Goal: Book appointment/travel/reservation

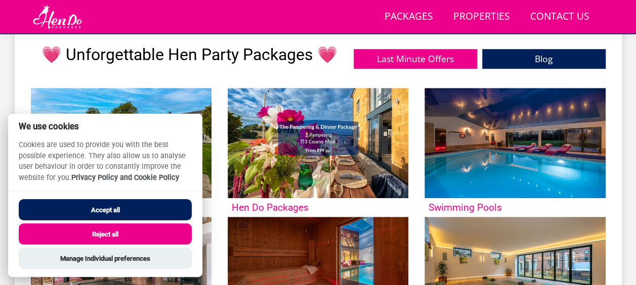
scroll to position [382, 0]
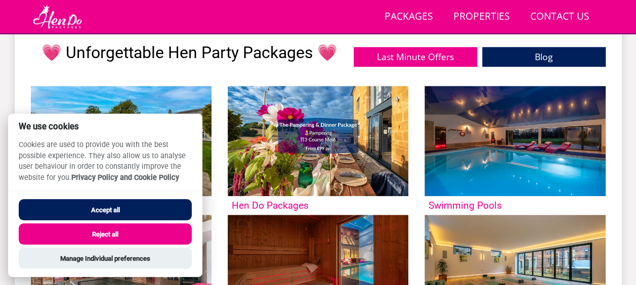
click at [111, 232] on button "Reject all" at bounding box center [105, 234] width 173 height 21
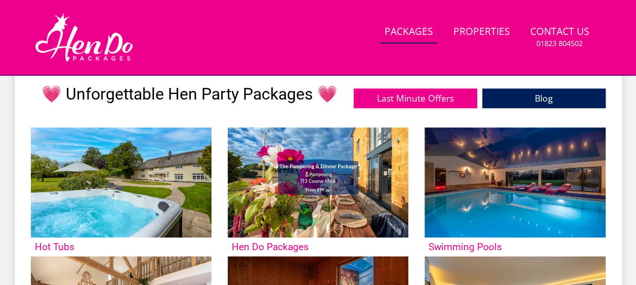
scroll to position [382, 0]
click at [485, 30] on link "Properties" at bounding box center [481, 32] width 65 height 23
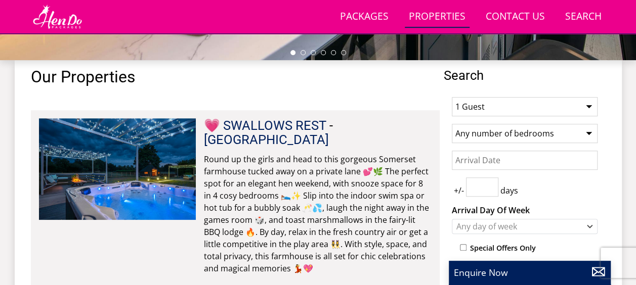
scroll to position [358, 0]
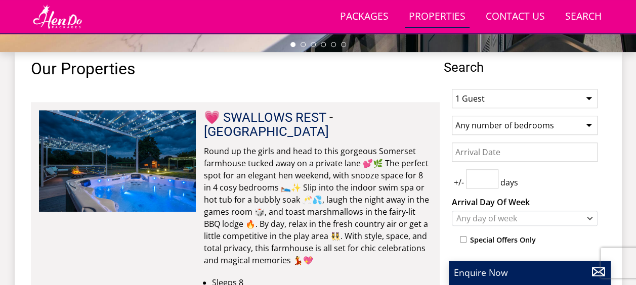
click at [588, 95] on select "1 Guest 2 Guests 3 Guests 4 Guests 5 Guests 6 Guests 7 Guests 8 Guests 9 Guests…" at bounding box center [525, 98] width 146 height 19
select select "20"
click at [452, 89] on select "1 Guest 2 Guests 3 Guests 4 Guests 5 Guests 6 Guests 7 Guests 8 Guests 9 Guests…" at bounding box center [525, 98] width 146 height 19
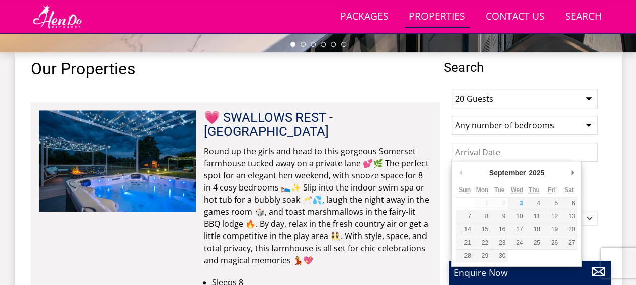
click at [575, 150] on input "Date" at bounding box center [525, 152] width 146 height 19
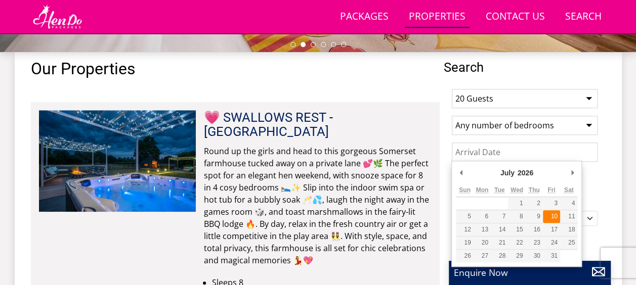
type input "[DATE]"
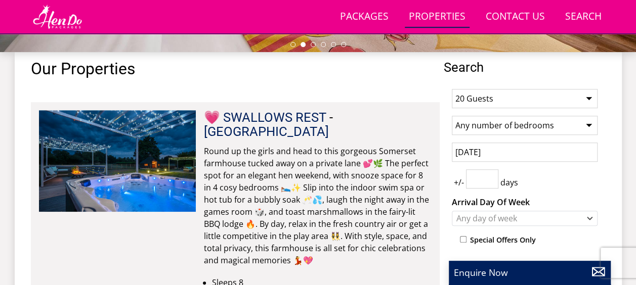
click at [484, 180] on input "number" at bounding box center [482, 178] width 32 height 19
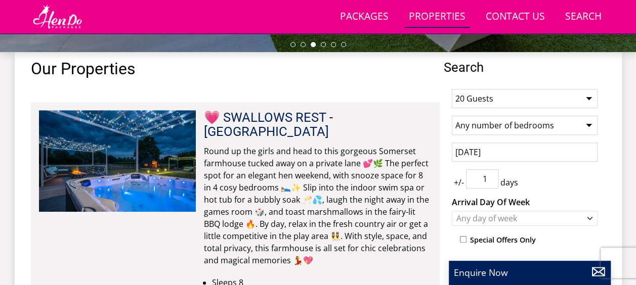
click at [491, 172] on input "1" at bounding box center [482, 178] width 32 height 19
click at [491, 172] on input "2" at bounding box center [482, 178] width 32 height 19
type input "3"
click at [491, 172] on input "3" at bounding box center [482, 178] width 32 height 19
click at [590, 215] on icon "Combobox" at bounding box center [590, 218] width 6 height 6
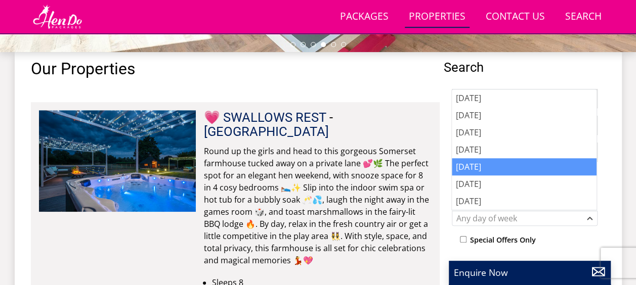
click at [483, 167] on div "[DATE]" at bounding box center [524, 166] width 145 height 17
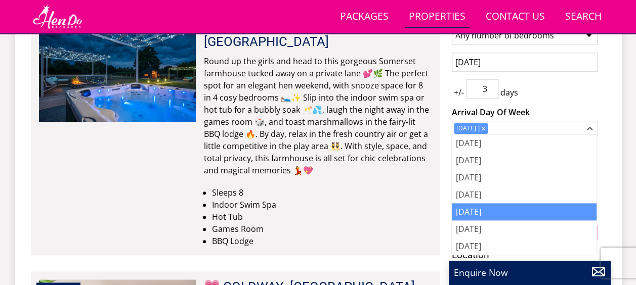
scroll to position [538, 0]
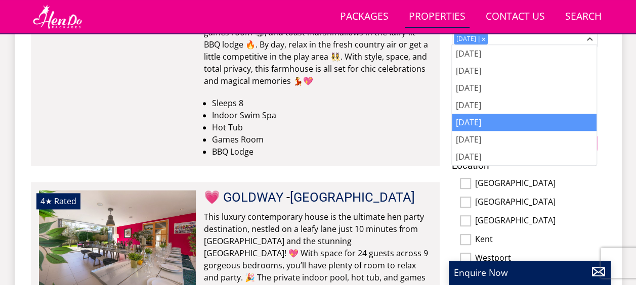
click at [386, 134] on li "Games Room" at bounding box center [322, 140] width 220 height 12
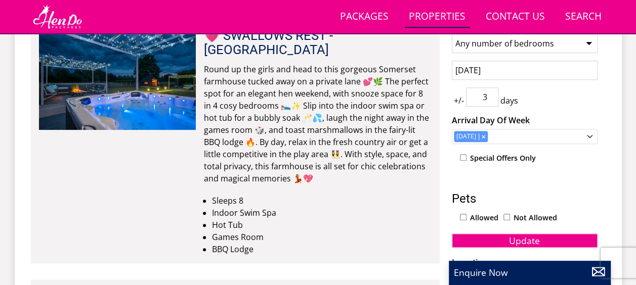
scroll to position [448, 0]
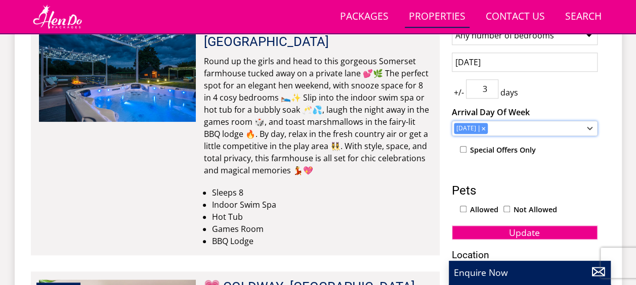
click at [482, 127] on div "Combobox" at bounding box center [482, 128] width 9 height 7
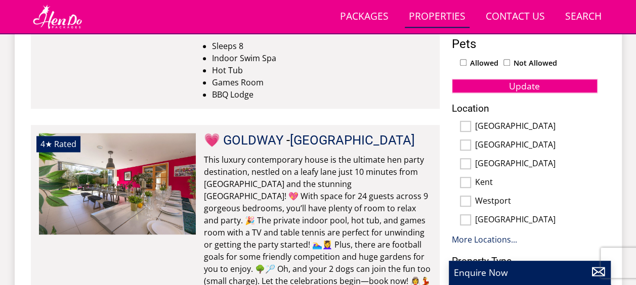
scroll to position [587, 0]
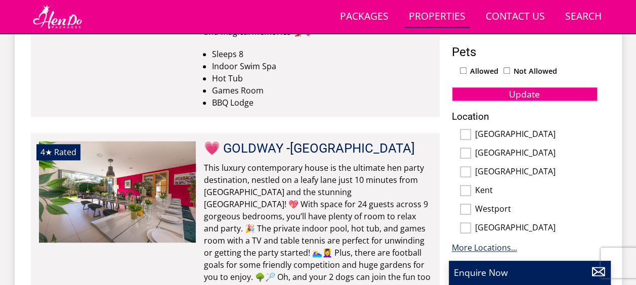
click at [474, 246] on link "More Locations..." at bounding box center [484, 247] width 65 height 11
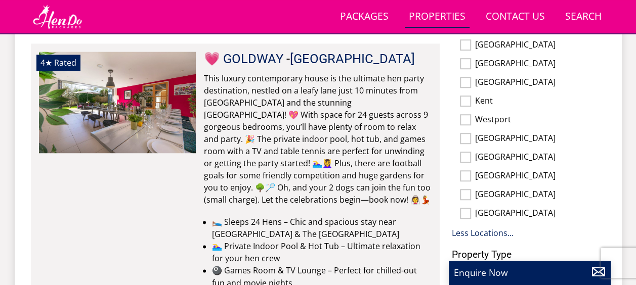
scroll to position [693, 0]
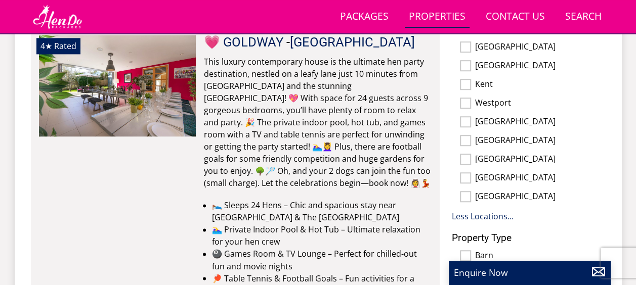
click at [468, 176] on input "[GEOGRAPHIC_DATA]" at bounding box center [465, 177] width 11 height 11
checkbox input "true"
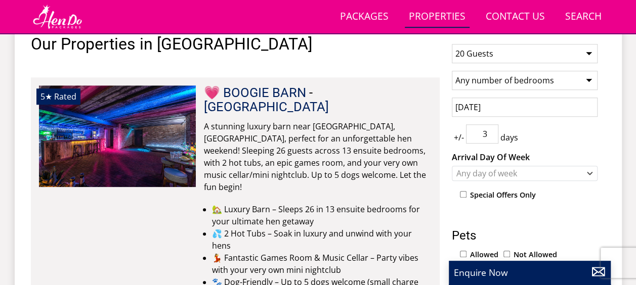
scroll to position [411, 0]
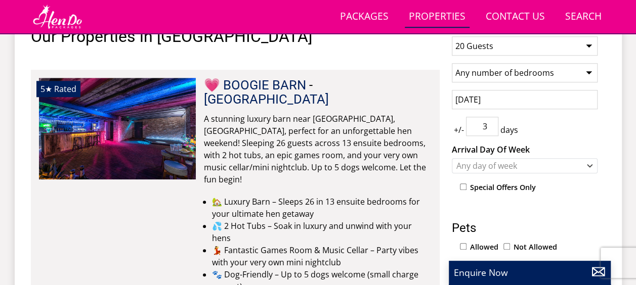
click at [315, 87] on span "- [GEOGRAPHIC_DATA]" at bounding box center [266, 91] width 125 height 29
click at [329, 92] on link "[GEOGRAPHIC_DATA]" at bounding box center [266, 99] width 125 height 15
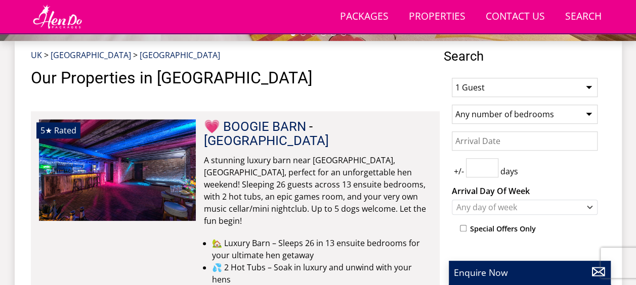
scroll to position [376, 0]
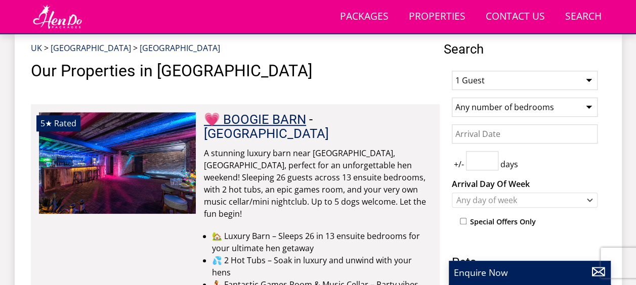
click at [241, 121] on link "💗 BOOGIE BARN" at bounding box center [255, 119] width 102 height 15
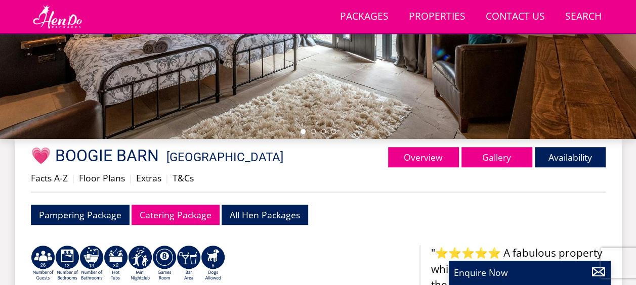
scroll to position [281, 0]
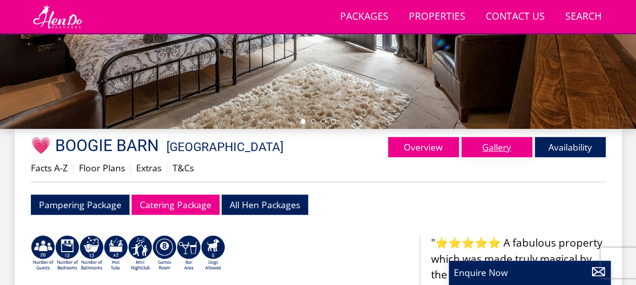
click at [503, 149] on link "Gallery" at bounding box center [496, 147] width 71 height 20
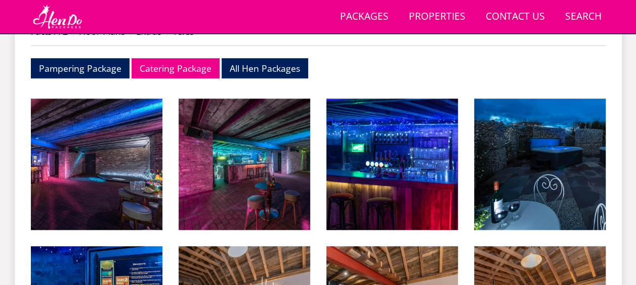
scroll to position [441, 0]
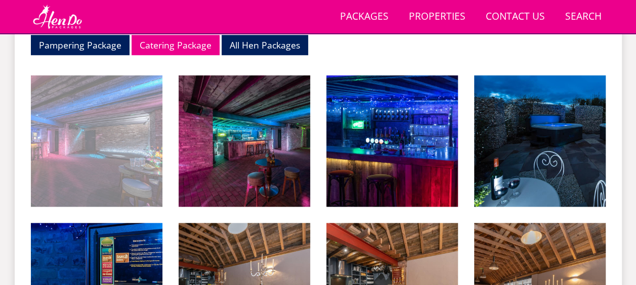
click at [115, 143] on img at bounding box center [97, 141] width 132 height 132
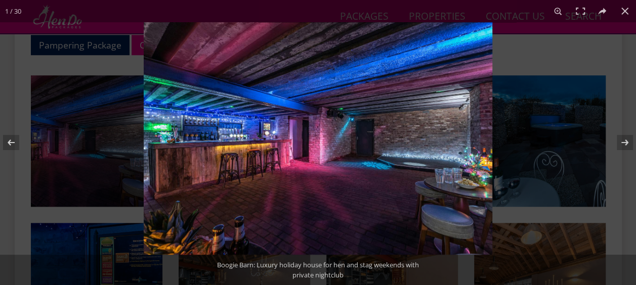
click at [473, 138] on img at bounding box center [318, 138] width 348 height 233
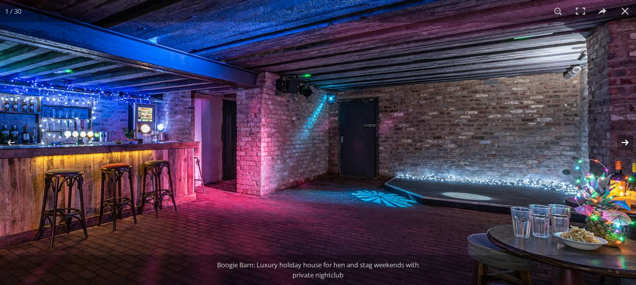
click at [624, 147] on button at bounding box center [617, 142] width 35 height 51
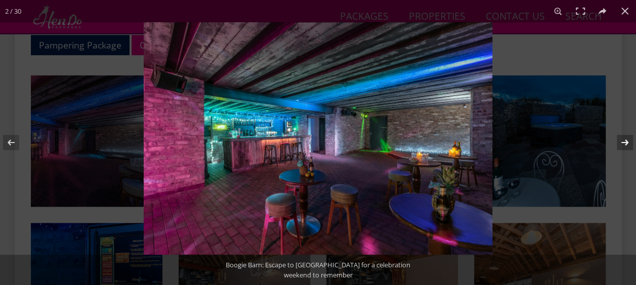
click at [622, 144] on button at bounding box center [617, 142] width 35 height 51
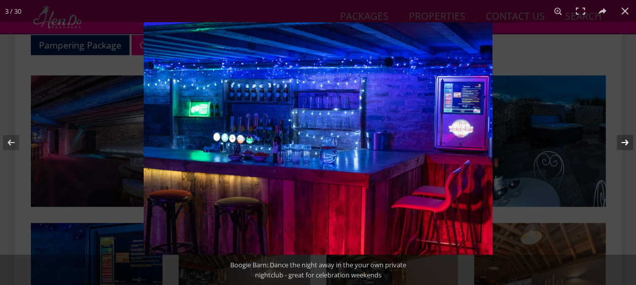
click at [622, 144] on button at bounding box center [617, 142] width 35 height 51
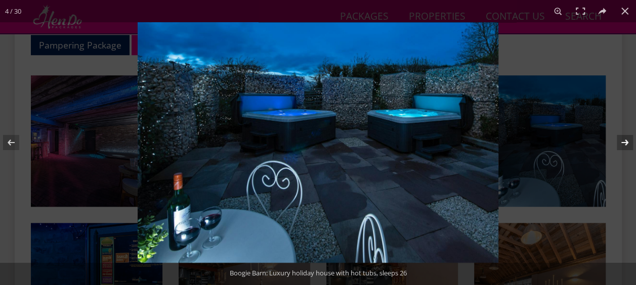
click at [622, 144] on button at bounding box center [617, 142] width 35 height 51
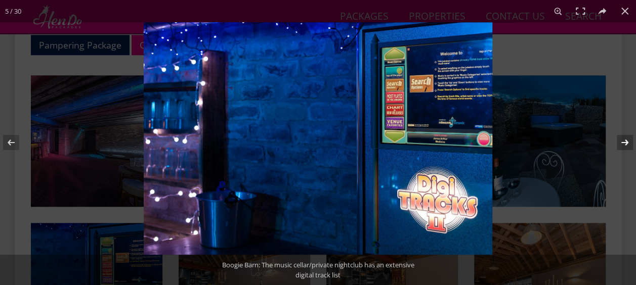
click at [622, 144] on button at bounding box center [617, 142] width 35 height 51
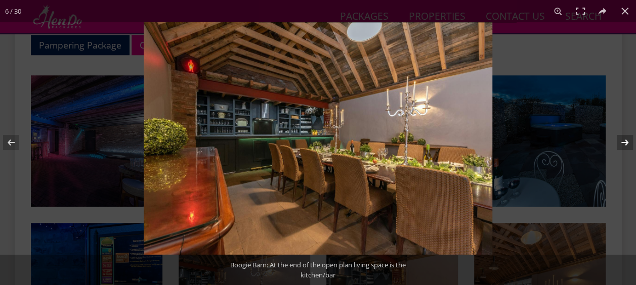
click at [622, 144] on button at bounding box center [617, 142] width 35 height 51
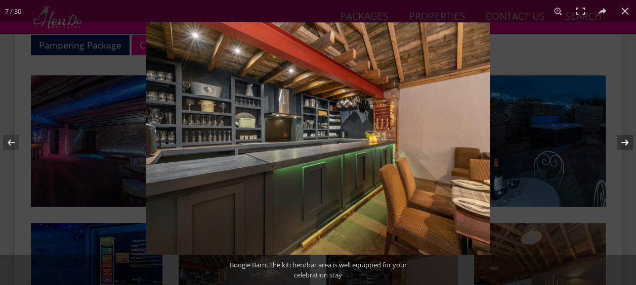
click at [622, 144] on button at bounding box center [617, 142] width 35 height 51
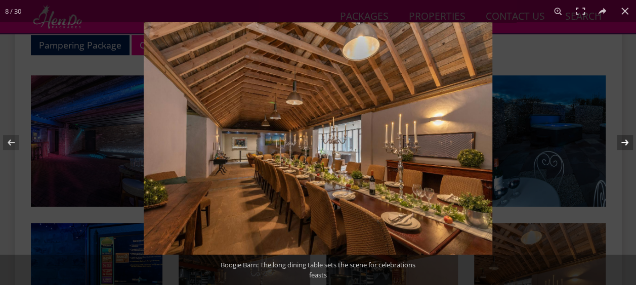
click at [622, 144] on button at bounding box center [617, 142] width 35 height 51
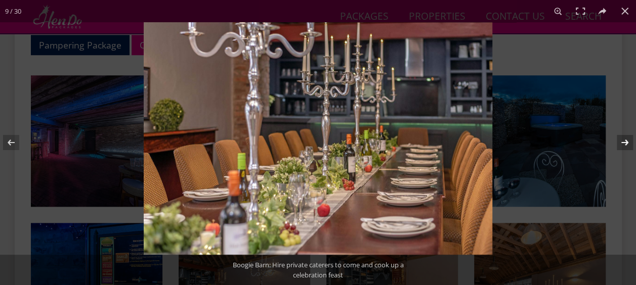
click at [622, 144] on button at bounding box center [617, 142] width 35 height 51
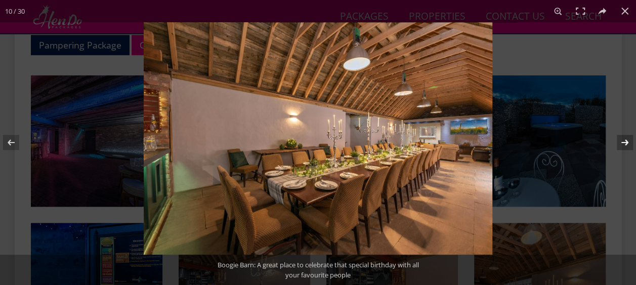
click at [622, 144] on button at bounding box center [617, 142] width 35 height 51
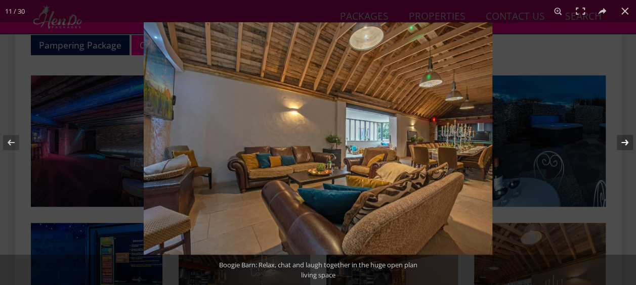
click at [622, 144] on button at bounding box center [617, 142] width 35 height 51
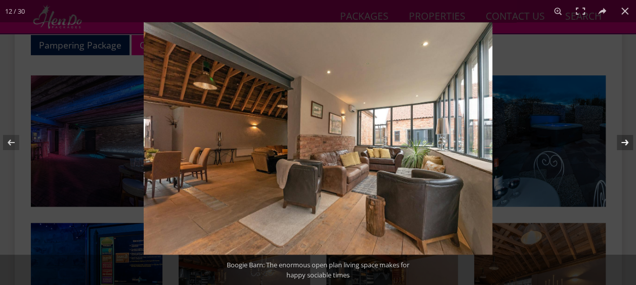
click at [622, 144] on button at bounding box center [617, 142] width 35 height 51
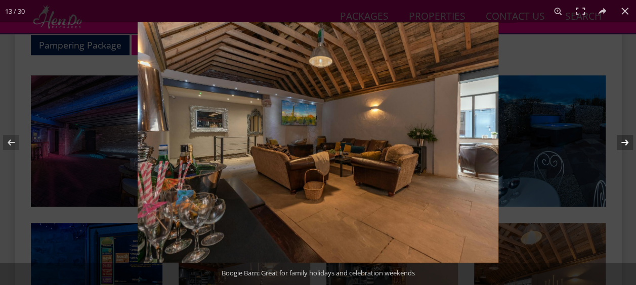
click at [622, 144] on button at bounding box center [617, 142] width 35 height 51
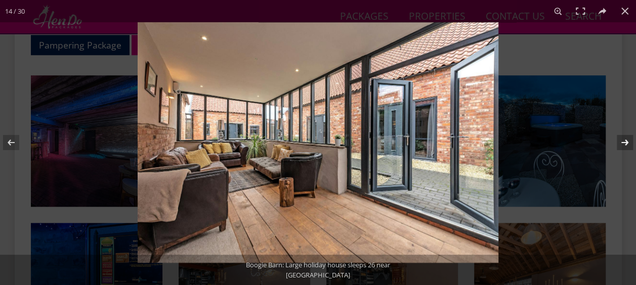
click at [622, 144] on button at bounding box center [617, 142] width 35 height 51
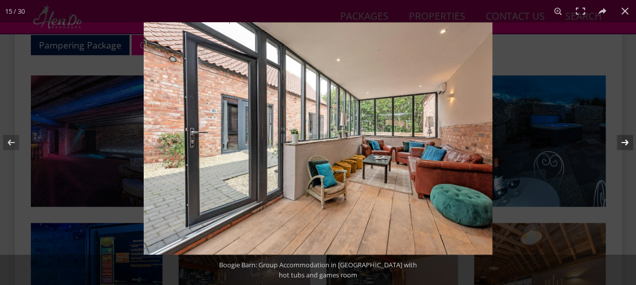
click at [622, 144] on button at bounding box center [617, 142] width 35 height 51
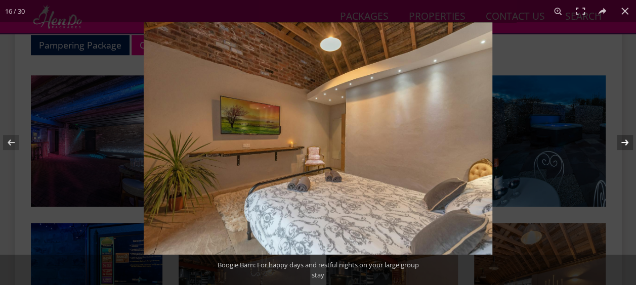
click at [622, 144] on button at bounding box center [617, 142] width 35 height 51
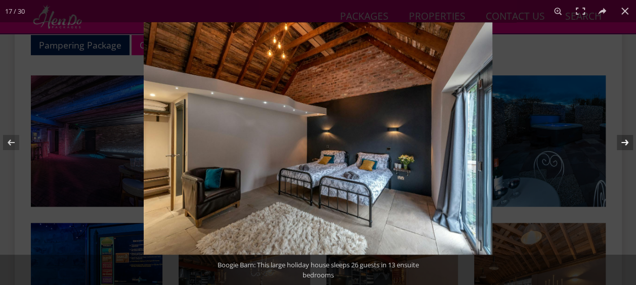
click at [622, 144] on button at bounding box center [617, 142] width 35 height 51
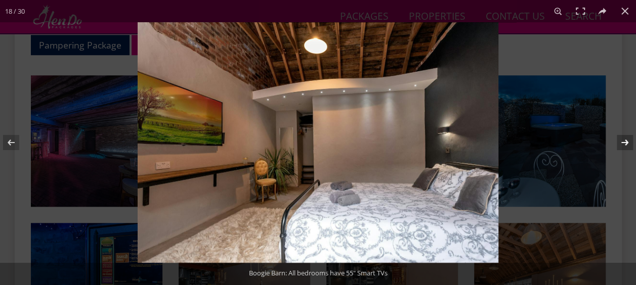
click at [622, 144] on button at bounding box center [617, 142] width 35 height 51
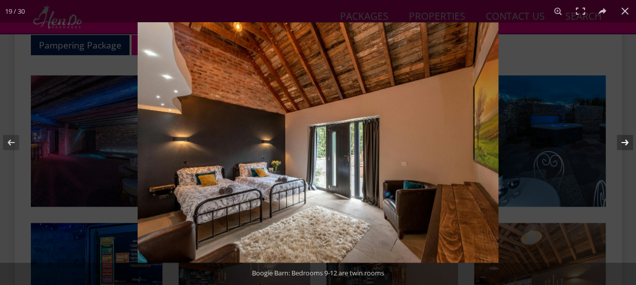
click at [622, 144] on button at bounding box center [617, 142] width 35 height 51
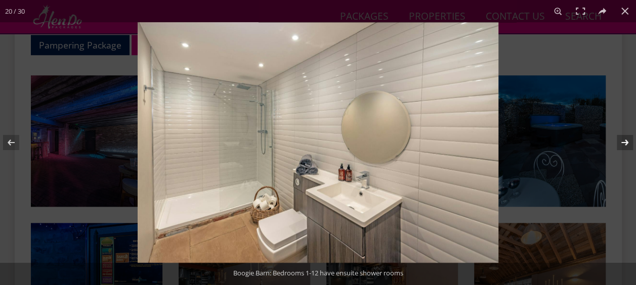
click at [622, 144] on button at bounding box center [617, 142] width 35 height 51
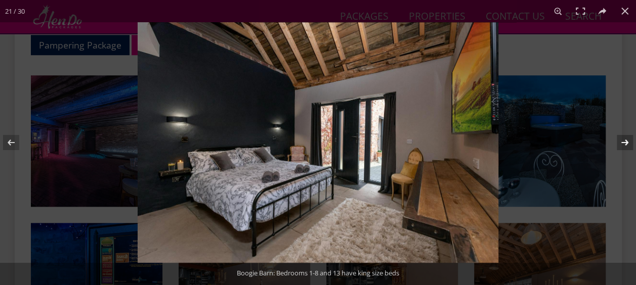
click at [622, 144] on button at bounding box center [617, 142] width 35 height 51
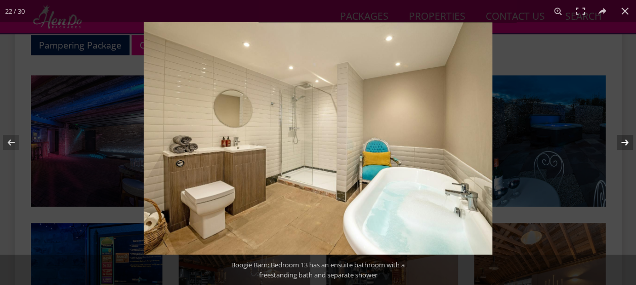
click at [622, 144] on button at bounding box center [617, 142] width 35 height 51
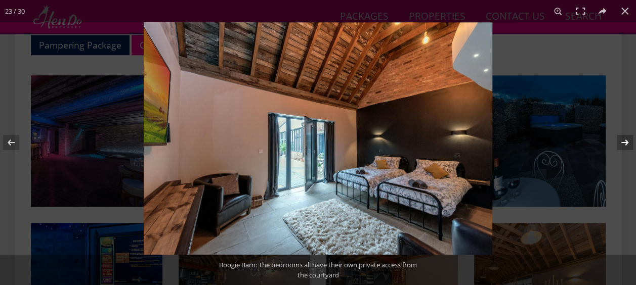
click at [622, 144] on button at bounding box center [617, 142] width 35 height 51
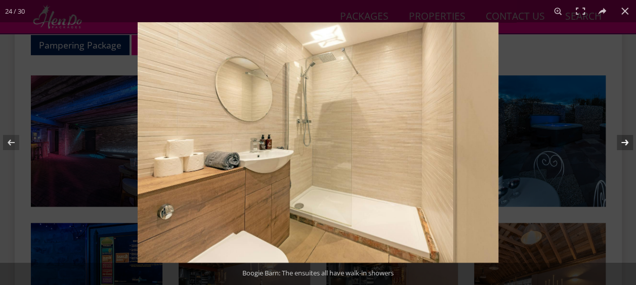
click at [622, 144] on button at bounding box center [617, 142] width 35 height 51
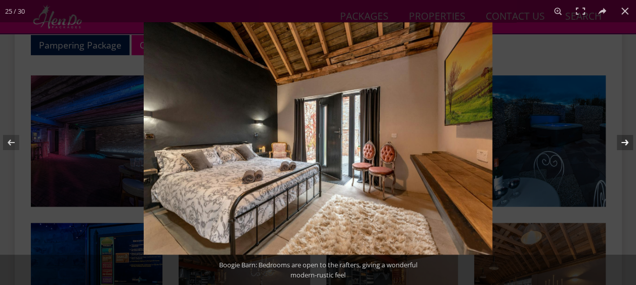
click at [622, 144] on button at bounding box center [617, 142] width 35 height 51
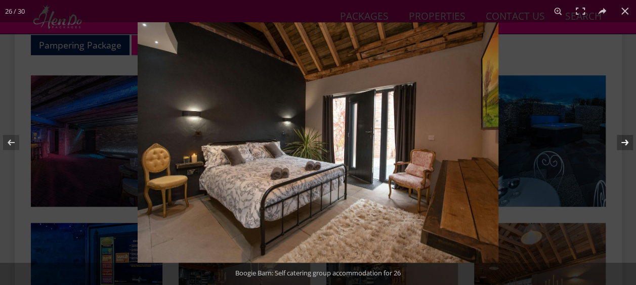
click at [622, 144] on button at bounding box center [617, 142] width 35 height 51
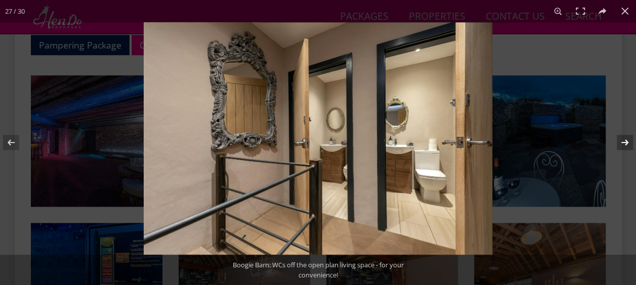
click at [622, 144] on button at bounding box center [617, 142] width 35 height 51
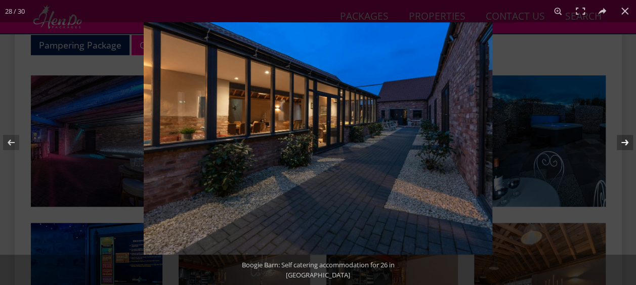
click at [622, 144] on button at bounding box center [617, 142] width 35 height 51
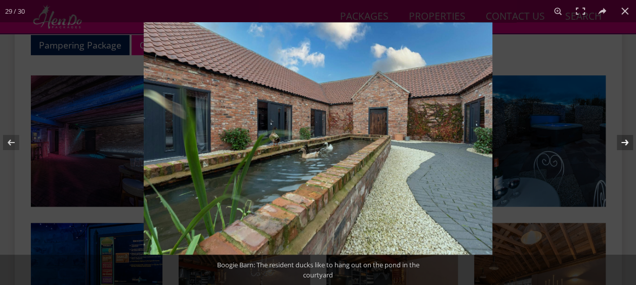
click at [622, 144] on button at bounding box center [617, 142] width 35 height 51
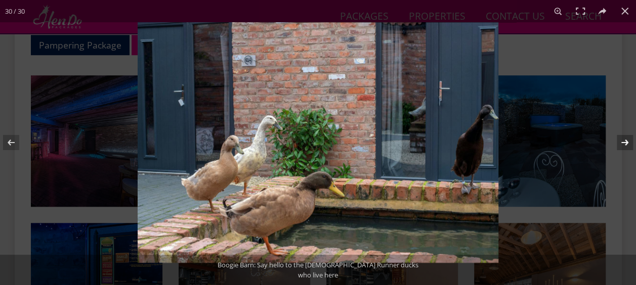
click at [622, 144] on button at bounding box center [617, 142] width 35 height 51
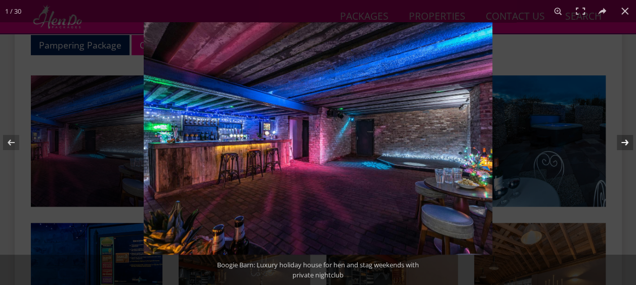
click at [622, 144] on button at bounding box center [617, 142] width 35 height 51
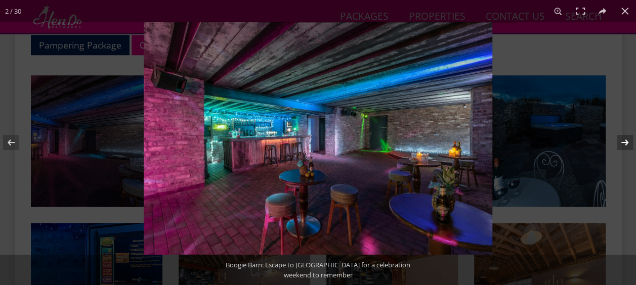
click at [622, 144] on button at bounding box center [617, 142] width 35 height 51
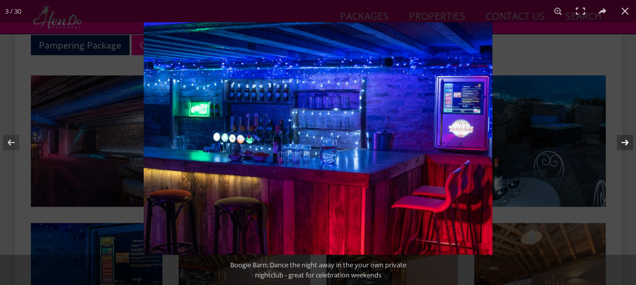
click at [622, 144] on button at bounding box center [617, 142] width 35 height 51
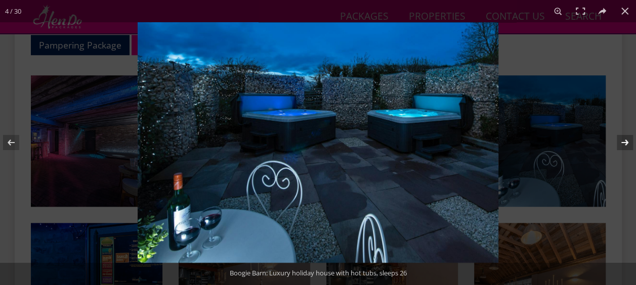
click at [622, 144] on button at bounding box center [617, 142] width 35 height 51
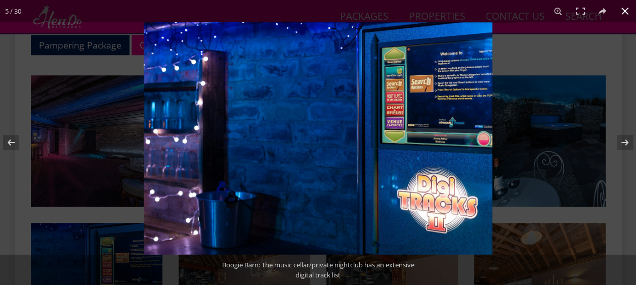
click at [623, 14] on button at bounding box center [625, 11] width 22 height 22
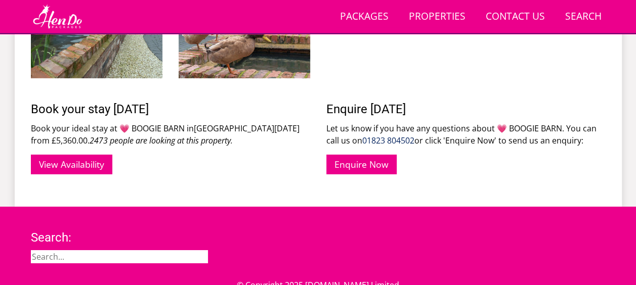
scroll to position [1590, 0]
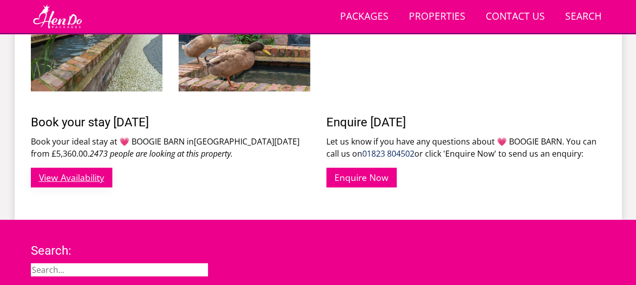
click at [64, 179] on link "View Availability" at bounding box center [71, 178] width 81 height 20
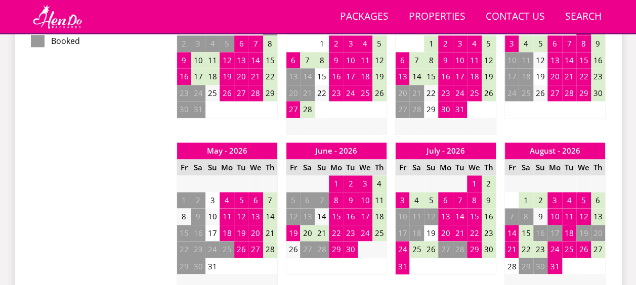
scroll to position [696, 0]
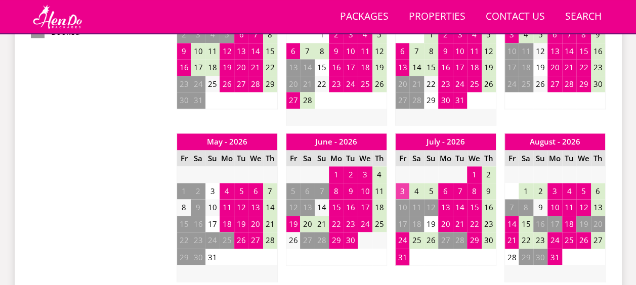
click at [402, 192] on td "3" at bounding box center [402, 191] width 14 height 17
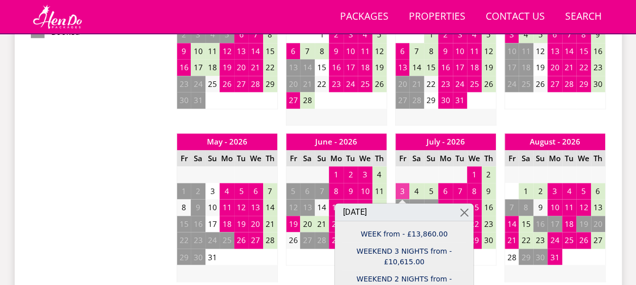
click at [402, 192] on td "3" at bounding box center [402, 191] width 14 height 17
